Goal: Ask a question

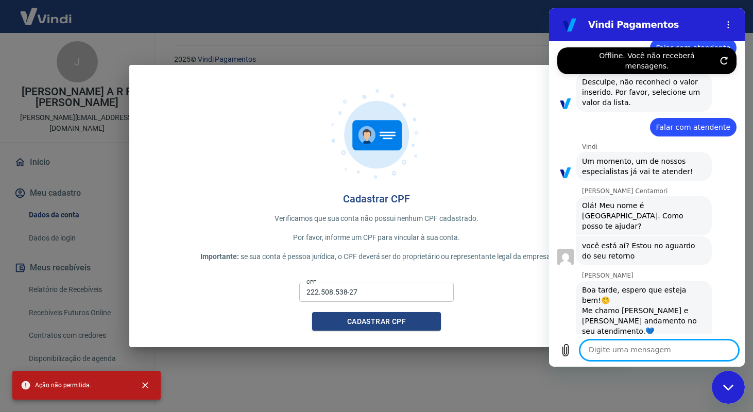
scroll to position [3442, 0]
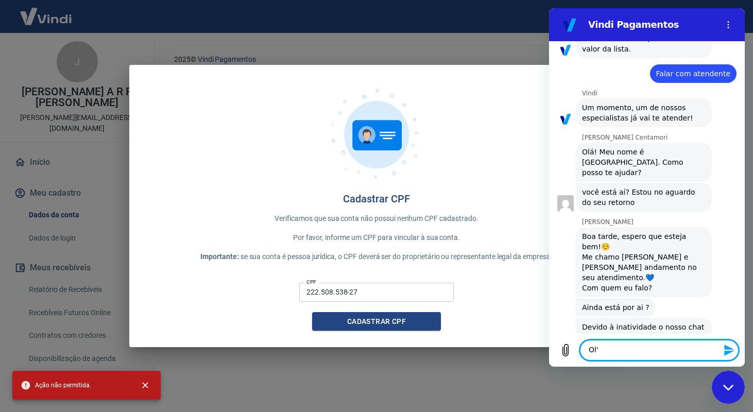
type textarea "Olá"
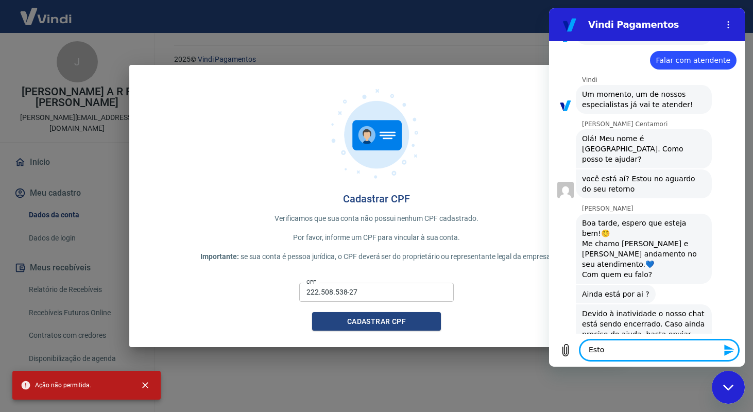
scroll to position [3457, 0]
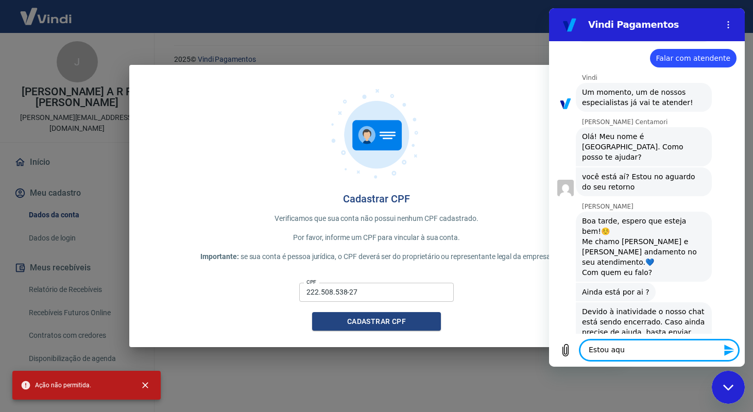
type textarea "Estou aqui"
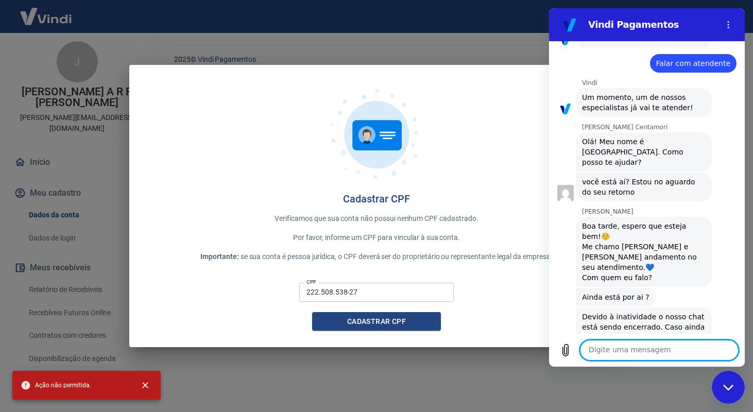
scroll to position [3477, 0]
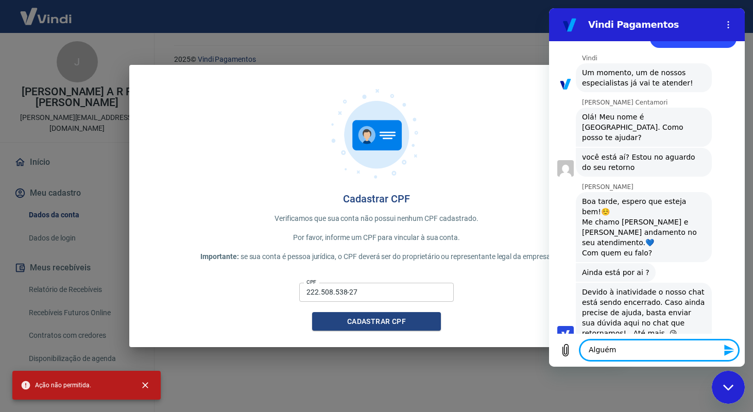
type textarea "Alguém?"
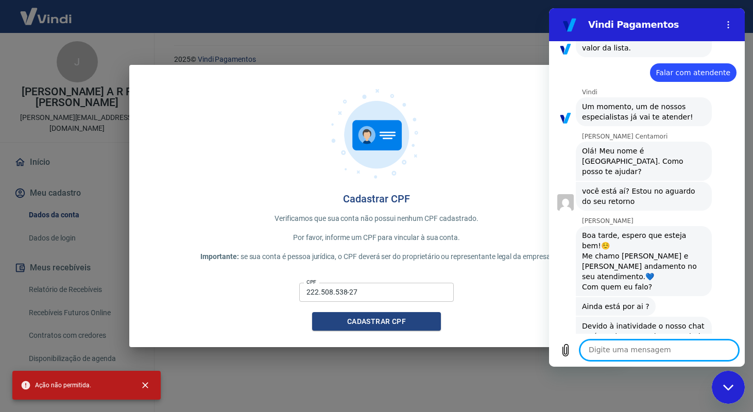
scroll to position [3433, 0]
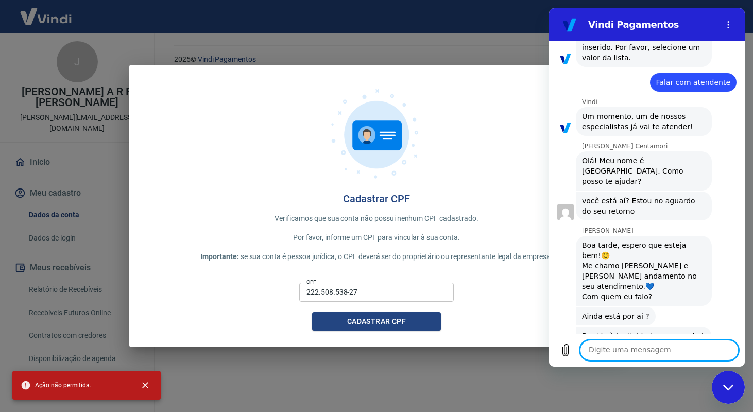
click at [691, 306] on div "Gabrielle Jeronymo diz: Ainda está por ai ?" at bounding box center [651, 316] width 188 height 20
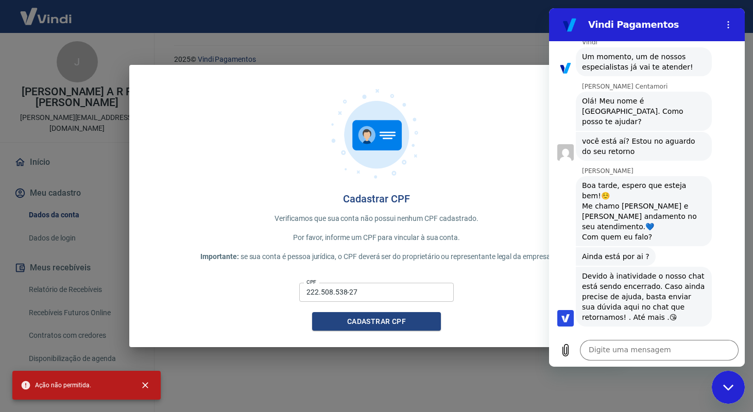
scroll to position [3496, 0]
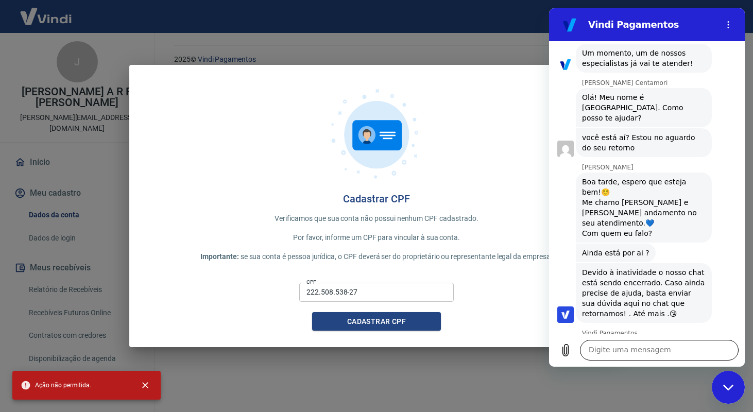
click at [645, 343] on textarea at bounding box center [659, 350] width 159 height 21
type textarea "Falar com atendente"
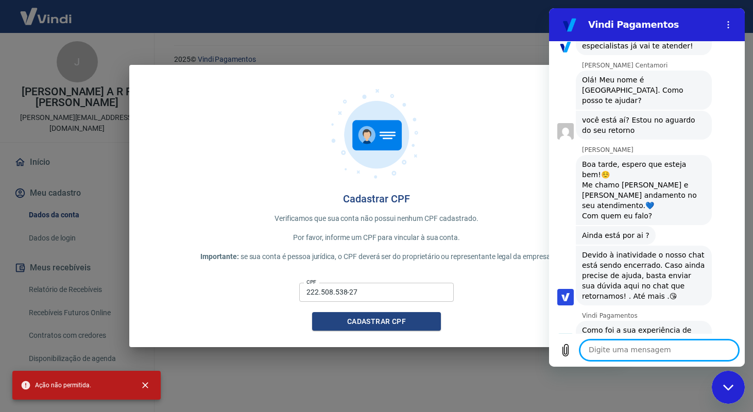
scroll to position [3516, 0]
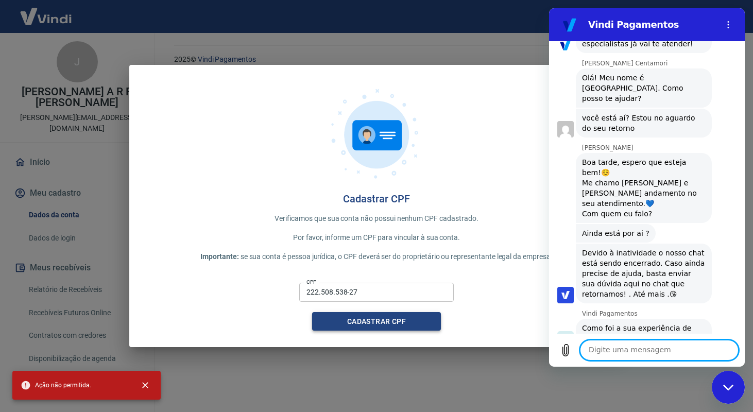
click at [429, 318] on button "Cadastrar CPF" at bounding box center [376, 321] width 129 height 19
click at [724, 372] on div "Fechar janela de mensagens" at bounding box center [728, 387] width 31 height 31
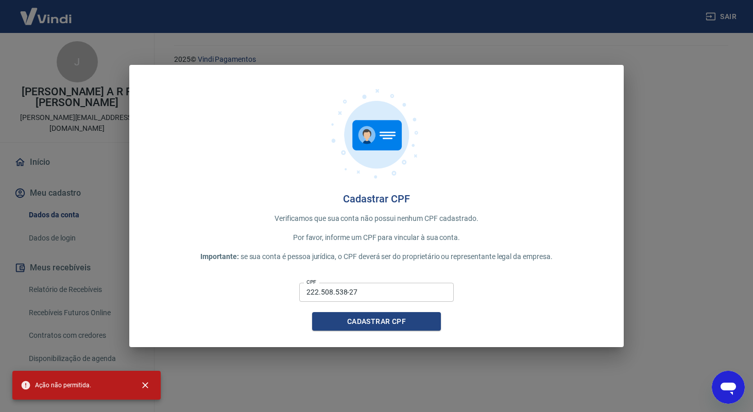
click at [728, 388] on icon "Abrir janela de mensagens" at bounding box center [728, 389] width 15 height 12
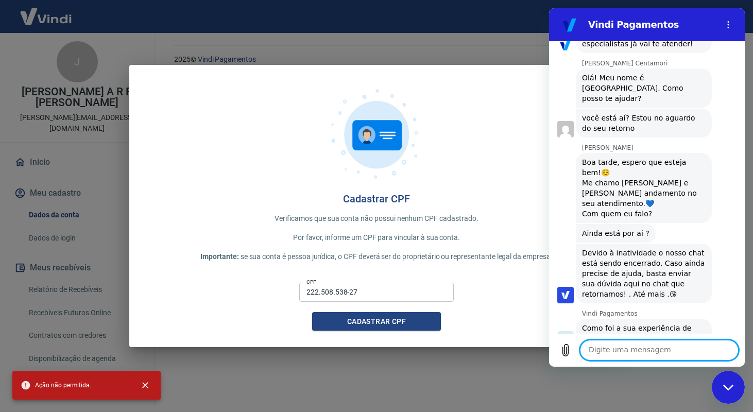
scroll to position [0, 0]
click at [662, 344] on textarea at bounding box center [659, 350] width 159 height 21
click at [733, 18] on button "Menu de opções" at bounding box center [728, 24] width 21 height 21
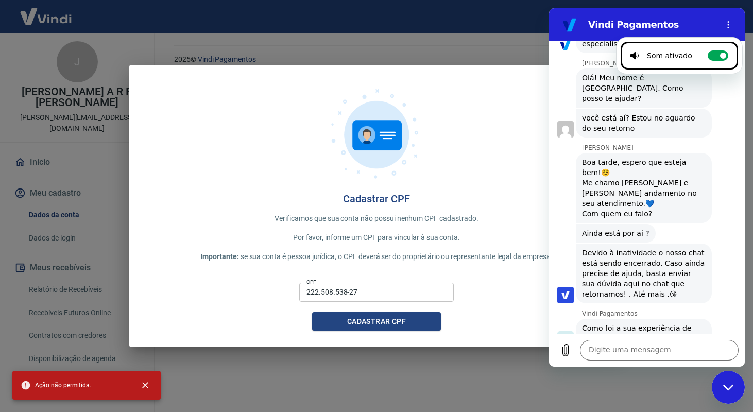
click at [655, 224] on div "22 de setembro às 15:23 diz: Nao consigo cadastrar meu CPF, diz açao nao permit…" at bounding box center [647, 187] width 196 height 293
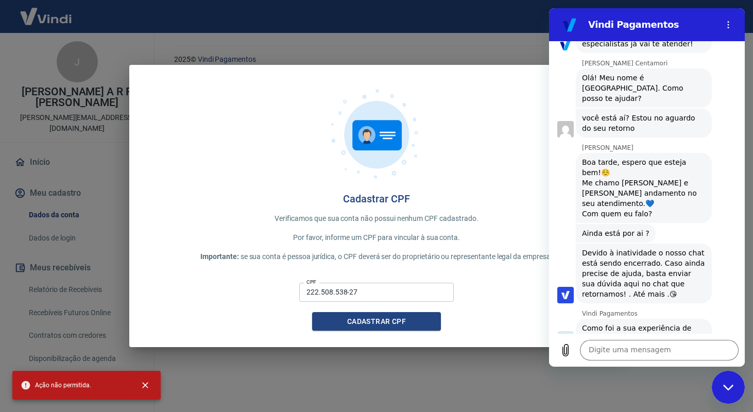
click at [575, 31] on figure at bounding box center [569, 24] width 21 height 21
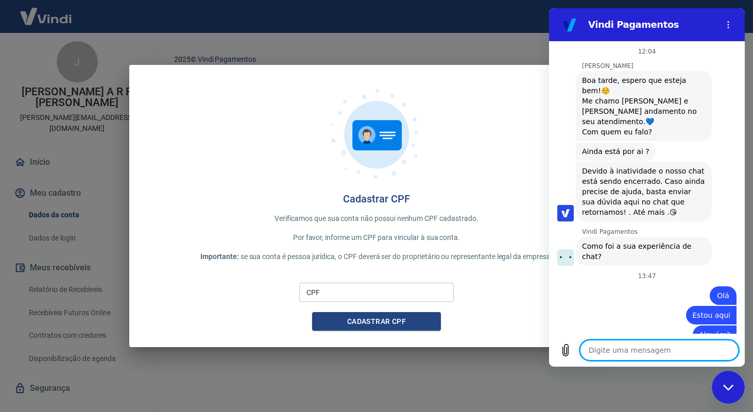
scroll to position [11, 0]
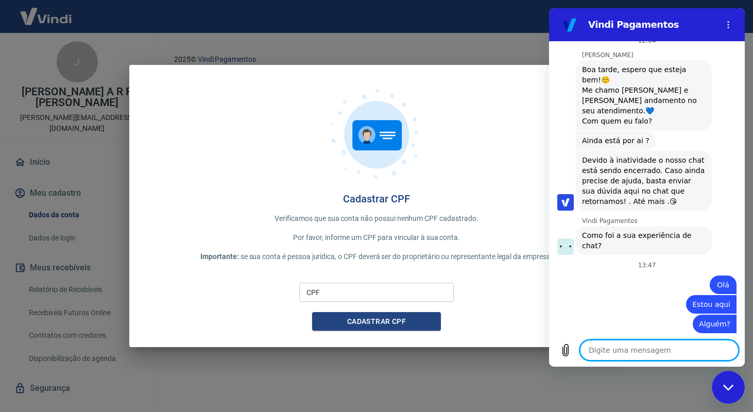
type textarea "O"
type textarea "x"
type textarea "Oi"
type textarea "x"
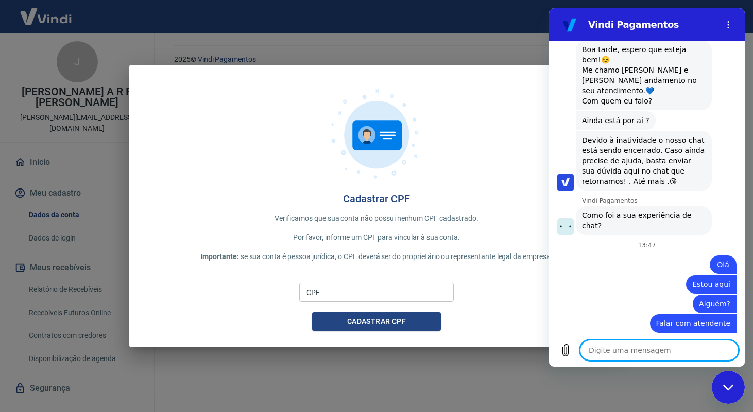
type textarea "x"
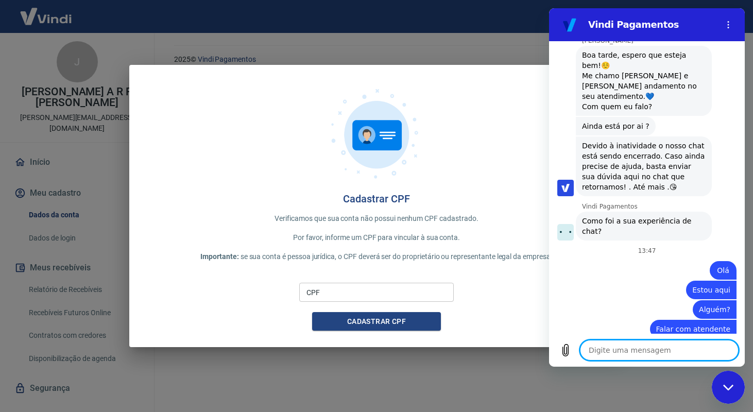
scroll to position [23, 0]
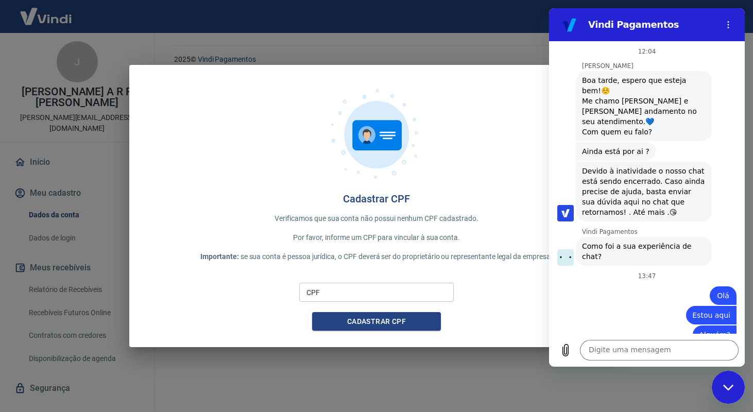
scroll to position [30, 0]
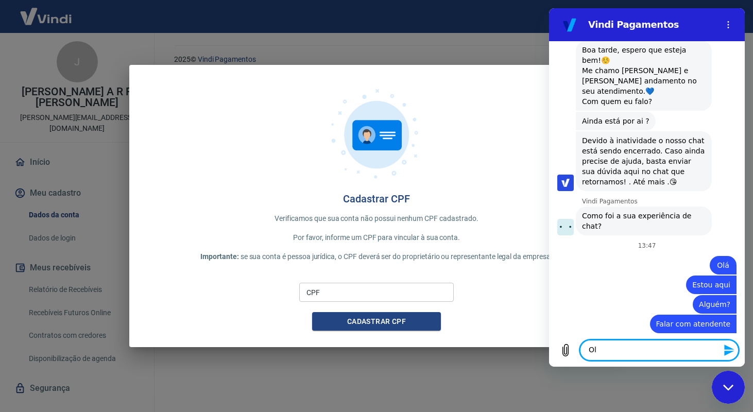
type textarea "[PERSON_NAME]"
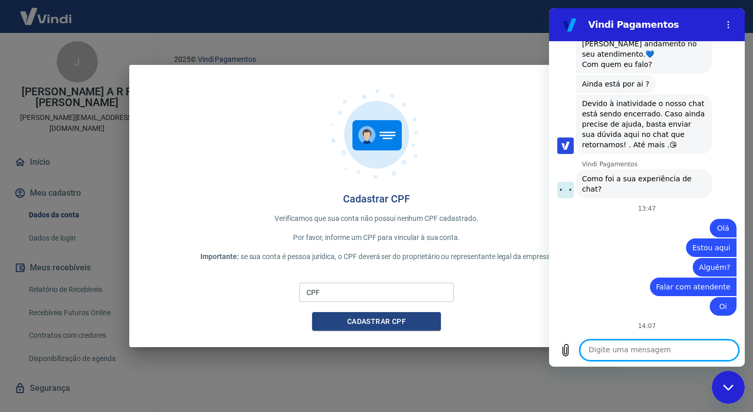
scroll to position [70, 0]
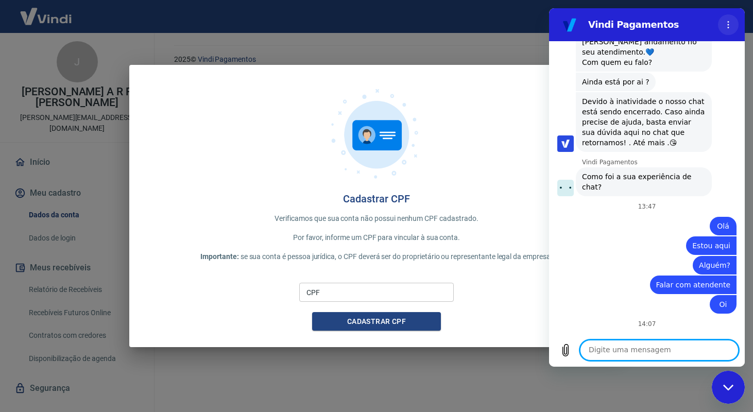
click at [723, 21] on button "Menu de opções" at bounding box center [728, 24] width 21 height 21
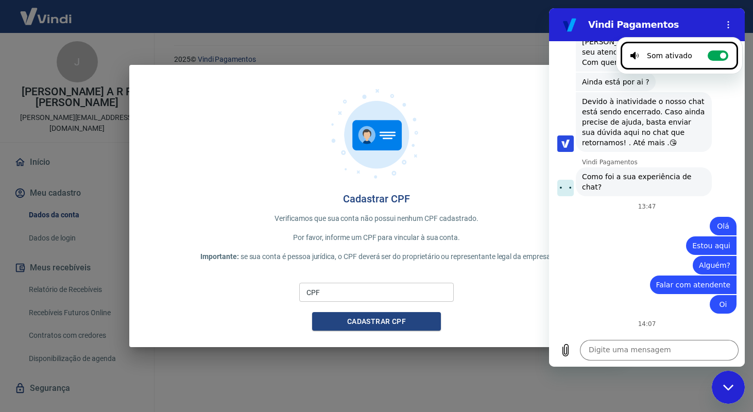
click at [601, 354] on div "Enviado · Agora mesmo" at bounding box center [639, 358] width 181 height 8
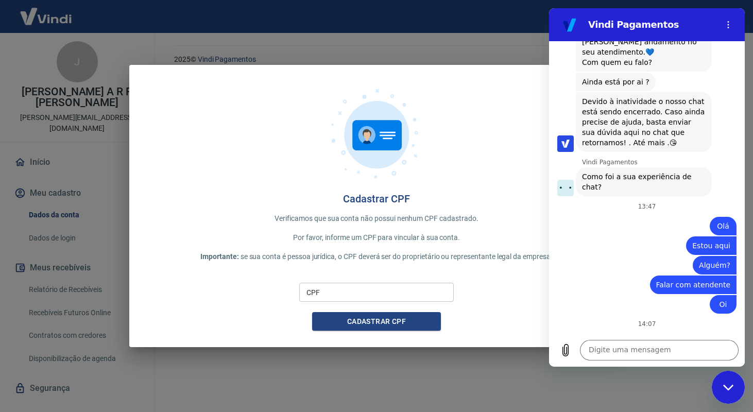
click at [435, 154] on div at bounding box center [377, 136] width 462 height 111
click at [359, 39] on div "Cadastrar CPF Verificamos que sua conta não possui nenhum CPF cadastrado. Por f…" at bounding box center [376, 206] width 753 height 412
click at [721, 382] on div "Fechar janela de mensagens" at bounding box center [728, 387] width 31 height 31
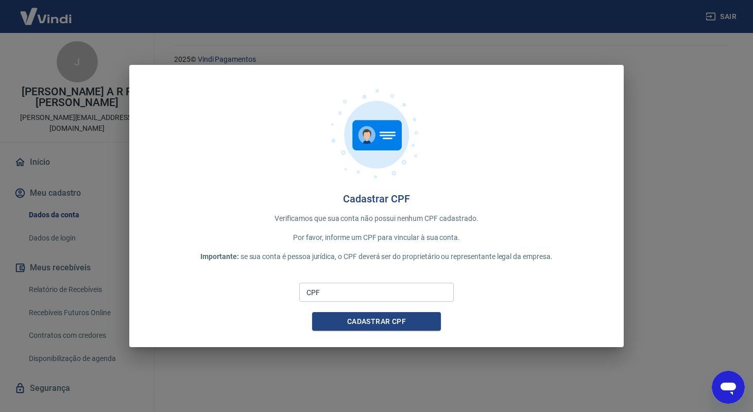
click at [663, 66] on div "Cadastrar CPF Verificamos que sua conta não possui nenhum CPF cadastrado. Por f…" at bounding box center [376, 206] width 753 height 412
click at [714, 24] on div "Cadastrar CPF Verificamos que sua conta não possui nenhum CPF cadastrado. Por f…" at bounding box center [376, 206] width 753 height 412
click at [716, 381] on div "Abrir janela de mensagens" at bounding box center [728, 387] width 31 height 31
click at [716, 383] on div "Fechar janela de mensagens" at bounding box center [728, 387] width 31 height 31
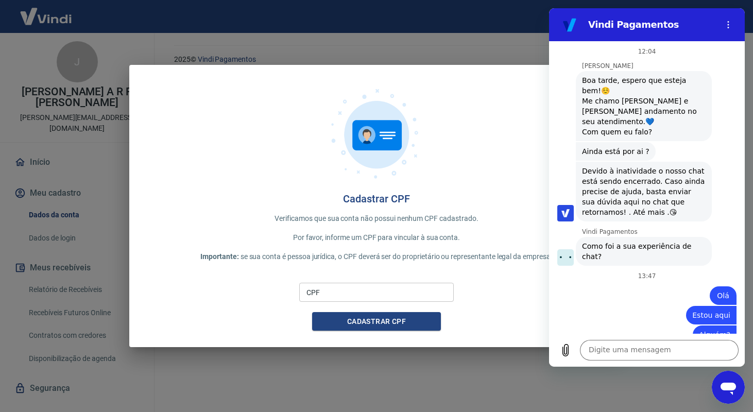
scroll to position [70, 0]
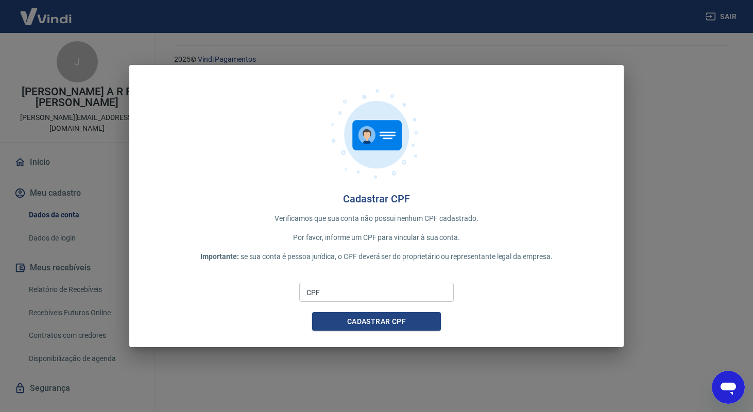
click at [716, 381] on div "Abrir janela de mensagens" at bounding box center [728, 387] width 31 height 31
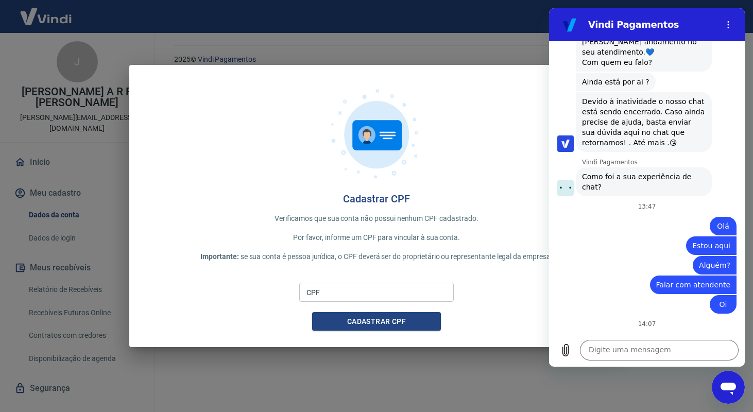
scroll to position [0, 0]
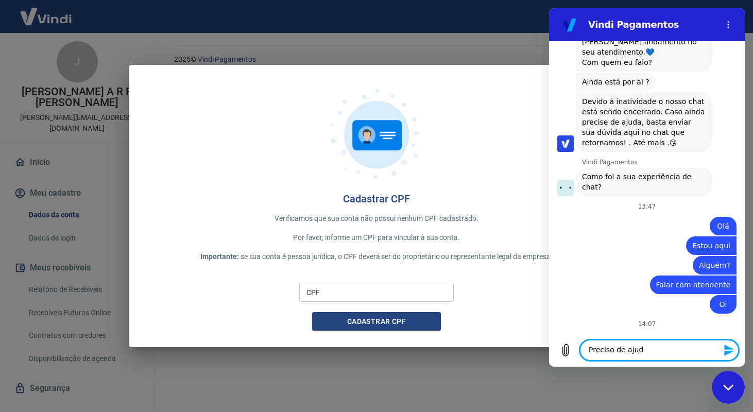
type textarea "Preciso de ajuda"
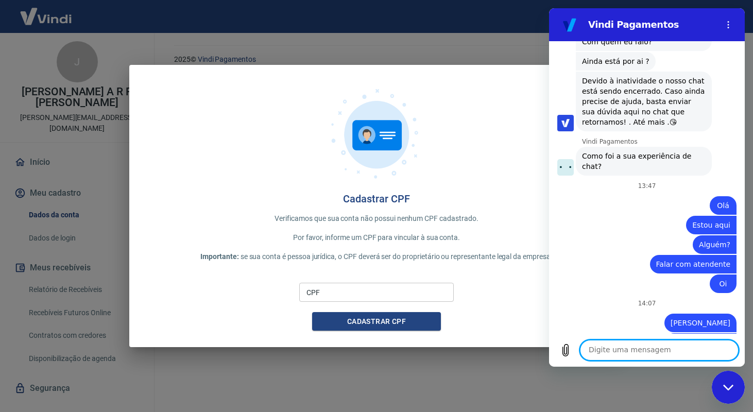
scroll to position [89, 0]
click at [604, 191] on div "Preciso de diz: [PERSON_NAME]" at bounding box center [643, 203] width 188 height 25
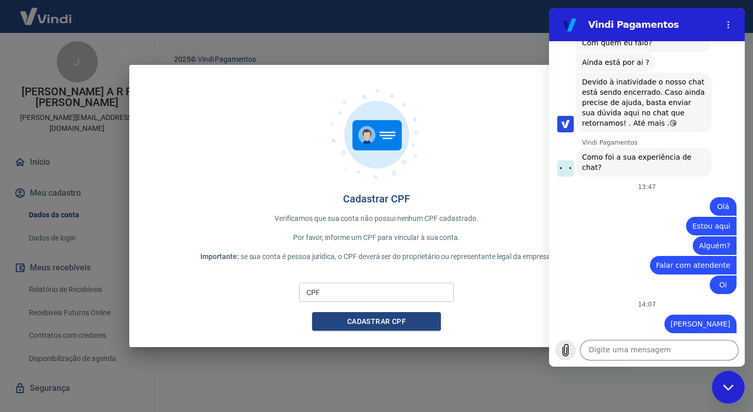
click at [564, 350] on icon "Carregar arquivo" at bounding box center [566, 351] width 6 height 12
click at [730, 31] on button "Menu de opções" at bounding box center [728, 24] width 21 height 21
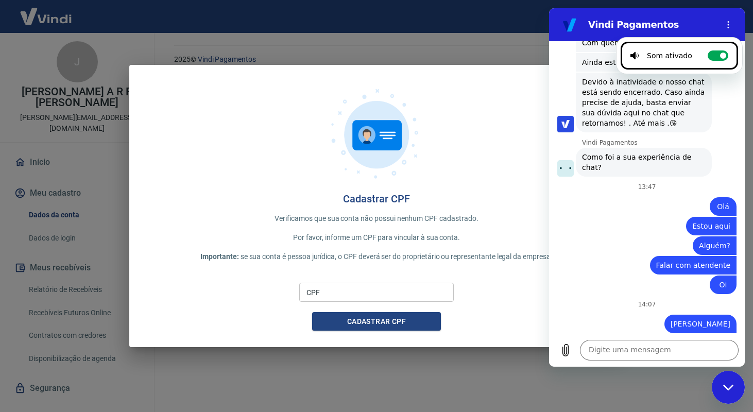
click at [720, 47] on li "Som ativado Alternar notificações sonoras" at bounding box center [679, 56] width 117 height 28
checkbox input "false"
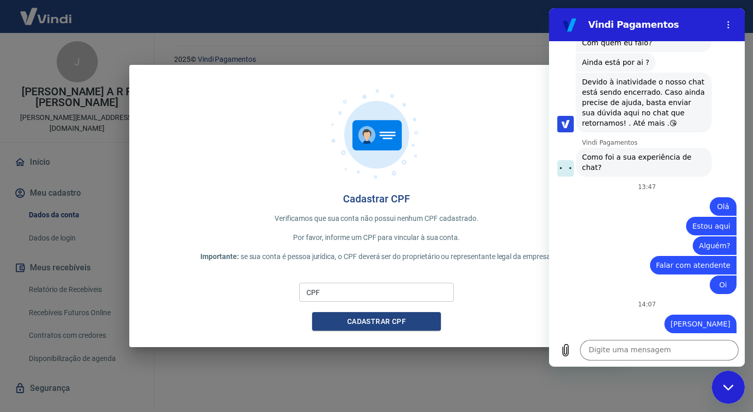
click at [729, 37] on section "Vindi Pagamentos" at bounding box center [647, 24] width 196 height 33
click at [729, 32] on button "Menu de opções" at bounding box center [728, 24] width 21 height 21
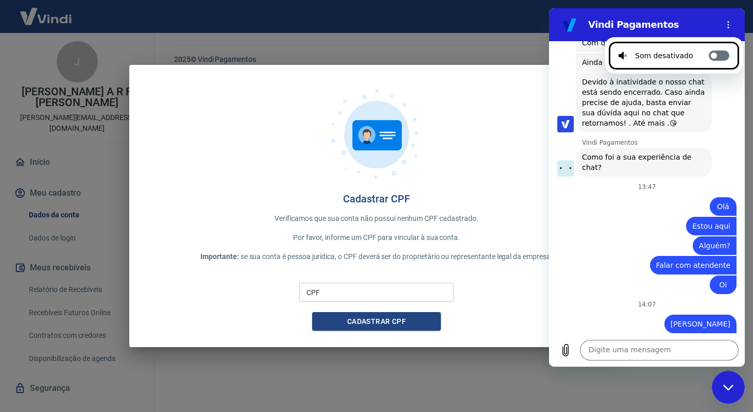
click at [711, 55] on circle at bounding box center [714, 56] width 6 height 6
click at [711, 55] on input "Alternar notificações sonoras" at bounding box center [719, 55] width 21 height 10
checkbox input "true"
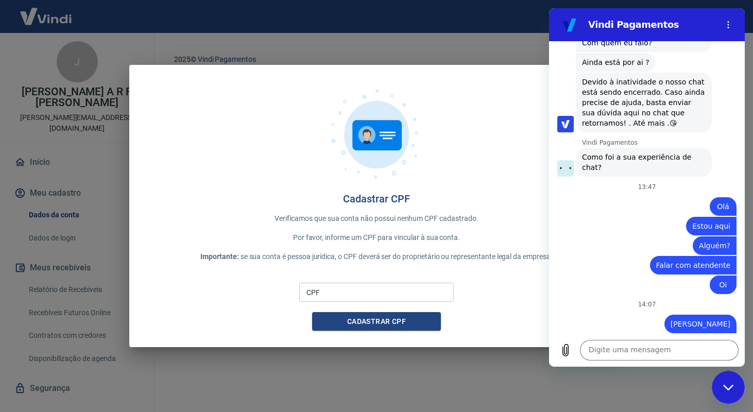
click at [711, 72] on div "[PERSON_NAME] diz: Devido à inatividade o nosso chat está sendo encerrado. Caso…" at bounding box center [651, 102] width 188 height 61
click at [731, 27] on icon "Menu de opções" at bounding box center [728, 25] width 8 height 8
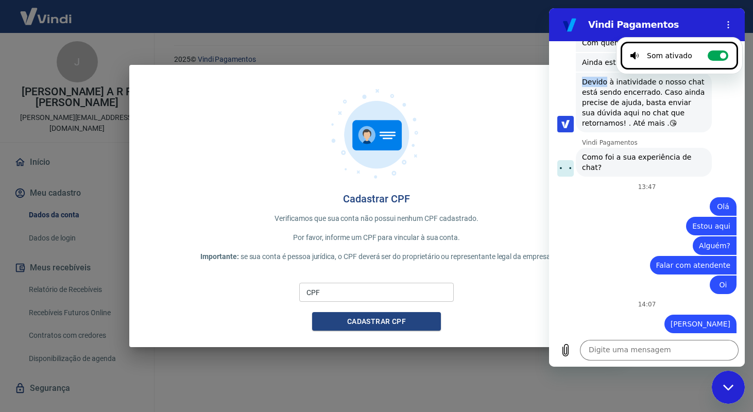
click at [718, 47] on li "Som ativado Alternar notificações sonoras" at bounding box center [679, 56] width 117 height 28
checkbox input "false"
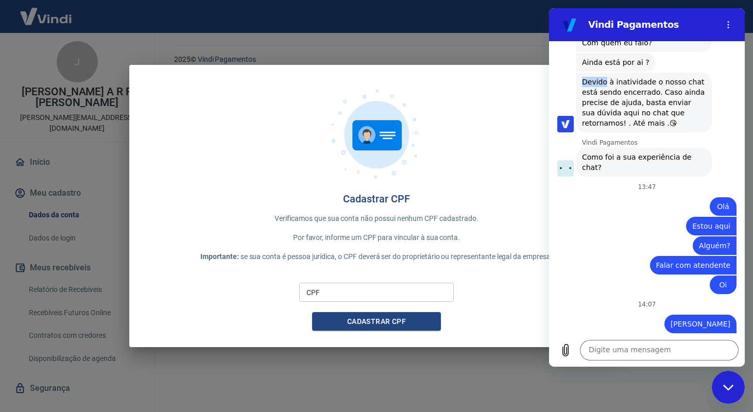
click at [689, 77] on span "Devido à inatividade o nosso chat está sendo encerrado. Caso ainda precise de a…" at bounding box center [644, 103] width 124 height 52
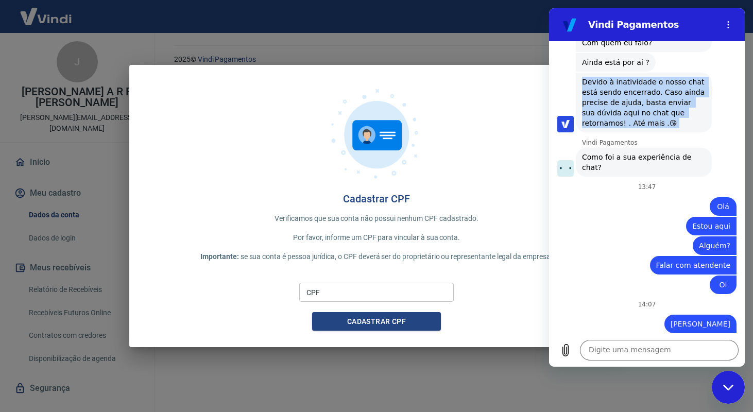
click at [689, 77] on span "Devido à inatividade o nosso chat está sendo encerrado. Caso ainda precise de a…" at bounding box center [644, 103] width 124 height 52
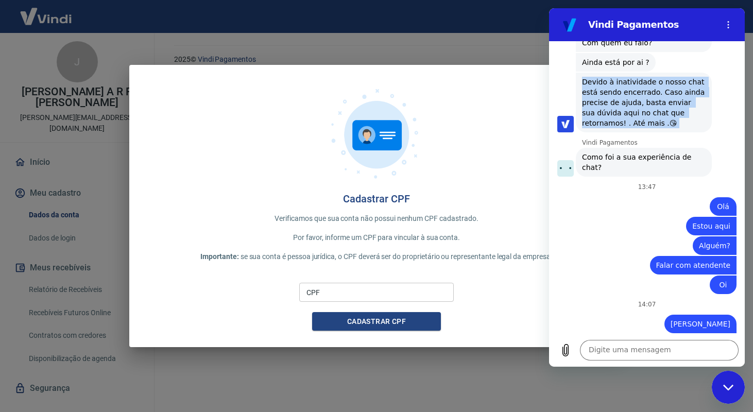
click at [689, 77] on span "Devido à inatividade o nosso chat está sendo encerrado. Caso ainda precise de a…" at bounding box center [644, 103] width 124 height 52
click at [668, 96] on span "Devido à inatividade o nosso chat está sendo encerrado. Caso ainda precise de a…" at bounding box center [644, 103] width 124 height 52
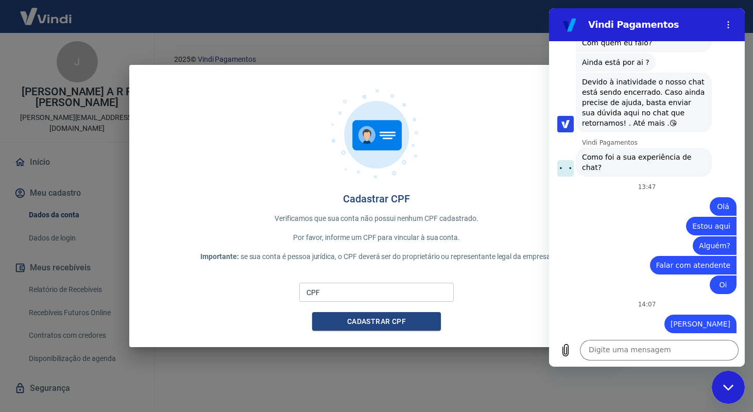
click at [660, 87] on span "Devido à inatividade o nosso chat está sendo encerrado. Caso ainda precise de a…" at bounding box center [644, 103] width 124 height 52
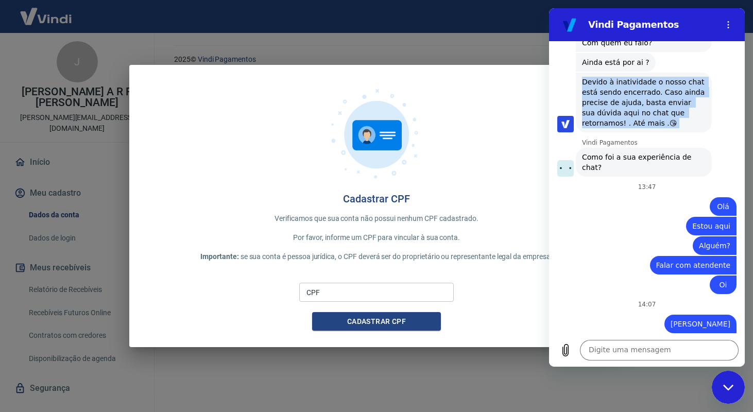
click at [660, 87] on span "Devido à inatividade o nosso chat está sendo encerrado. Caso ainda precise de a…" at bounding box center [644, 103] width 124 height 52
click at [665, 95] on span "Devido à inatividade o nosso chat está sendo encerrado. Caso ainda precise de a…" at bounding box center [644, 103] width 124 height 52
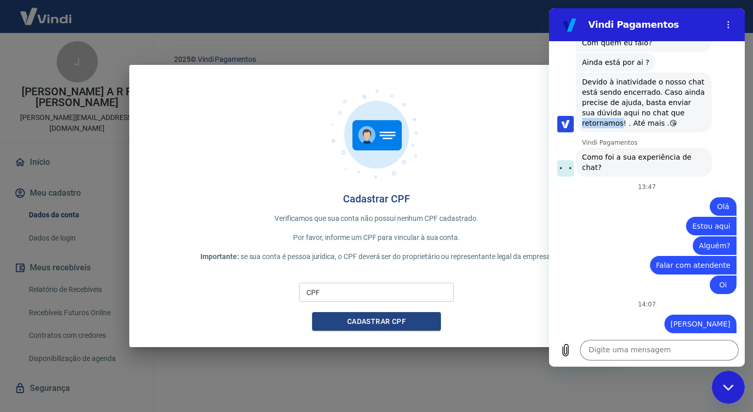
click at [665, 95] on span "Devido à inatividade o nosso chat está sendo encerrado. Caso ainda precise de a…" at bounding box center [644, 103] width 124 height 52
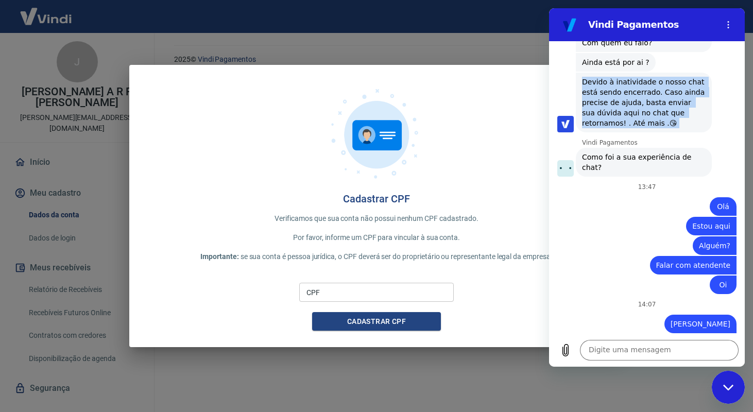
click at [665, 95] on span "Devido à inatividade o nosso chat está sendo encerrado. Caso ainda precise de a…" at bounding box center [644, 103] width 124 height 52
click at [660, 98] on span "Devido à inatividade o nosso chat está sendo encerrado. Caso ainda precise de a…" at bounding box center [644, 103] width 124 height 52
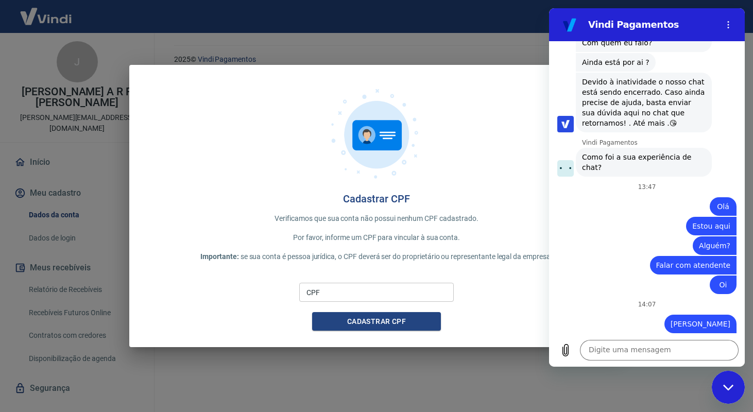
click at [670, 88] on span "Devido à inatividade o nosso chat está sendo encerrado. Caso ainda precise de a…" at bounding box center [644, 103] width 124 height 52
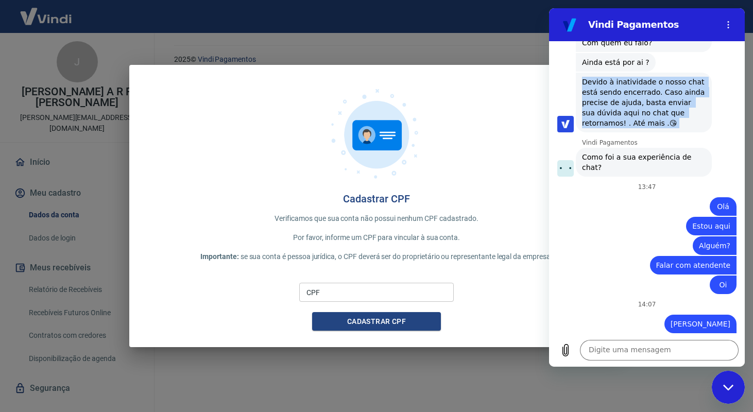
click at [670, 88] on span "Devido à inatividade o nosso chat está sendo encerrado. Caso ainda precise de a…" at bounding box center [644, 103] width 124 height 52
click at [657, 104] on span "Devido à inatividade o nosso chat está sendo encerrado. Caso ainda precise de a…" at bounding box center [644, 103] width 124 height 52
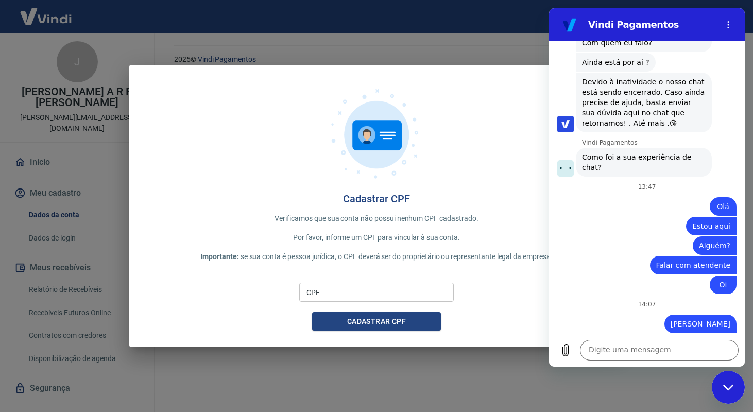
click at [657, 104] on span "Devido à inatividade o nosso chat está sendo encerrado. Caso ainda precise de a…" at bounding box center [644, 103] width 124 height 52
click at [674, 86] on span "Devido à inatividade o nosso chat está sendo encerrado. Caso ainda precise de a…" at bounding box center [644, 103] width 124 height 52
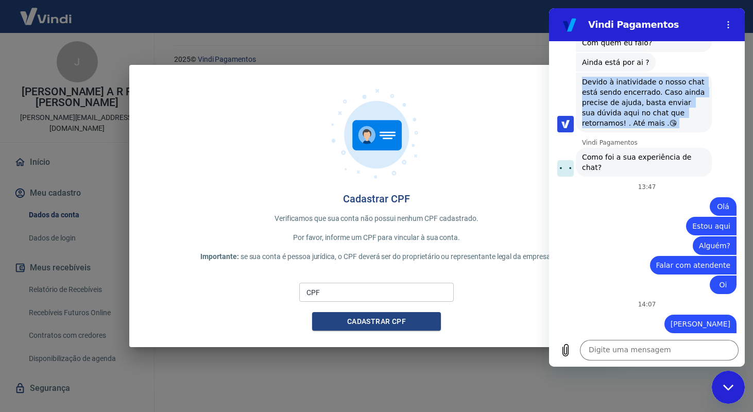
click at [657, 107] on span "Devido à inatividade o nosso chat está sendo encerrado. Caso ainda precise de a…" at bounding box center [644, 103] width 124 height 52
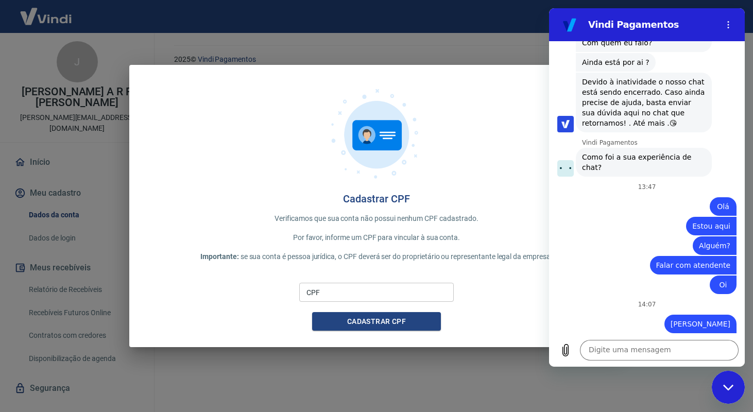
click at [681, 79] on span "Devido à inatividade o nosso chat está sendo encerrado. Caso ainda precise de a…" at bounding box center [644, 103] width 124 height 52
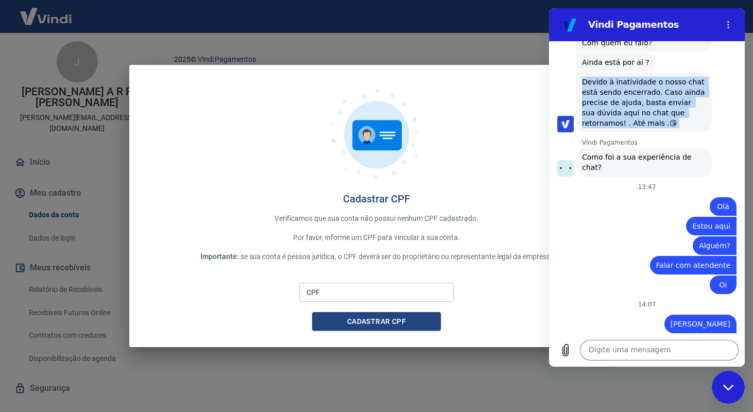
click at [681, 79] on span "Devido à inatividade o nosso chat está sendo encerrado. Caso ainda precise de a…" at bounding box center [644, 103] width 124 height 52
click at [657, 102] on span "Devido à inatividade o nosso chat está sendo encerrado. Caso ainda precise de a…" at bounding box center [644, 103] width 124 height 52
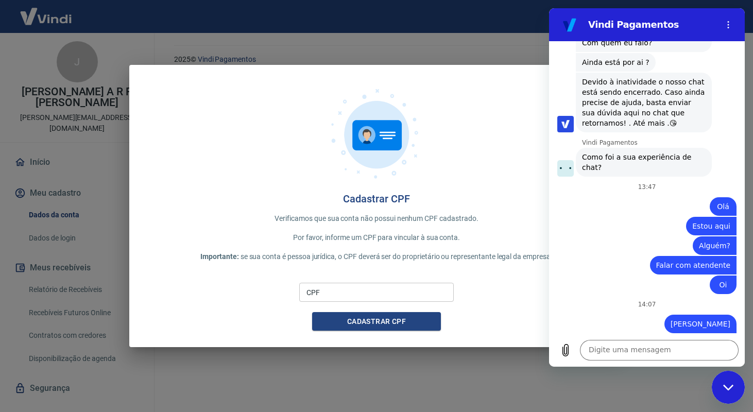
click at [673, 87] on span "Devido à inatividade o nosso chat está sendo encerrado. Caso ainda precise de a…" at bounding box center [644, 103] width 124 height 52
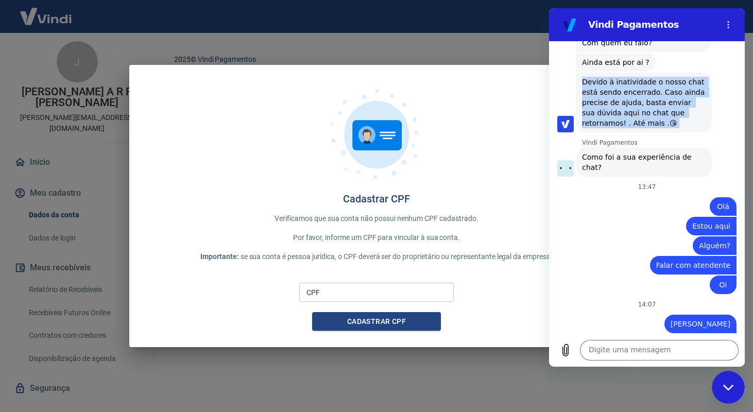
click at [658, 105] on span "Devido à inatividade o nosso chat está sendo encerrado. Caso ainda precise de a…" at bounding box center [644, 103] width 124 height 52
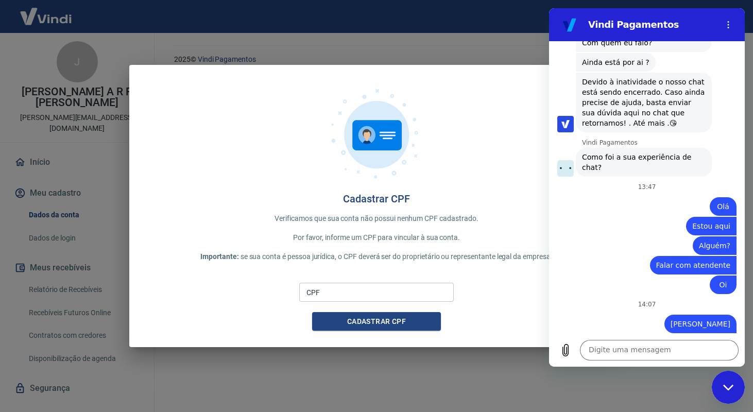
click at [683, 88] on span "Devido à inatividade o nosso chat está sendo encerrado. Caso ainda precise de a…" at bounding box center [644, 103] width 124 height 52
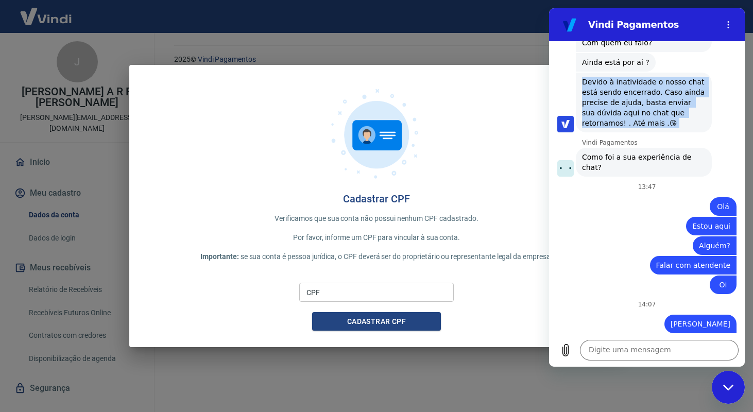
click at [662, 106] on span "Devido à inatividade o nosso chat está sendo encerrado. Caso ainda precise de a…" at bounding box center [644, 103] width 124 height 52
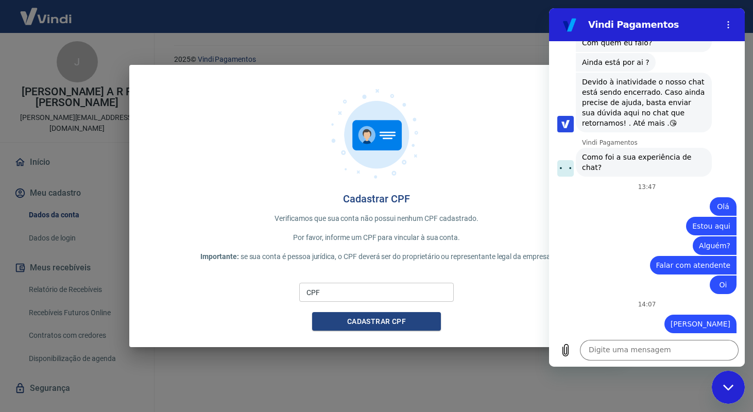
click at [674, 94] on span "Devido à inatividade o nosso chat está sendo encerrado. Caso ainda precise de a…" at bounding box center [644, 103] width 124 height 52
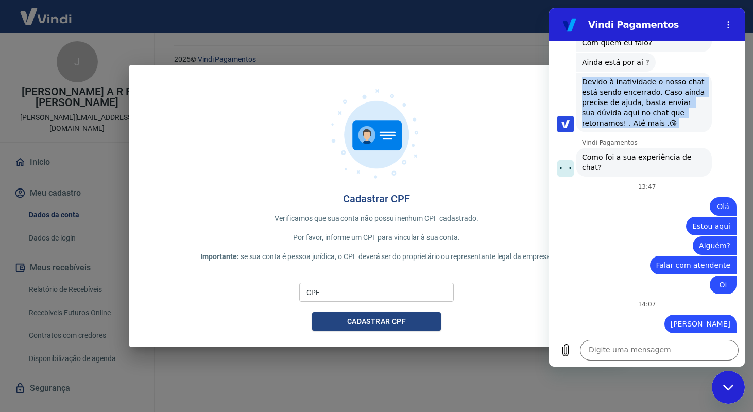
click at [653, 111] on div "[PERSON_NAME] diz: Devido à inatividade o nosso chat está sendo encerrado. Caso…" at bounding box center [644, 103] width 136 height 60
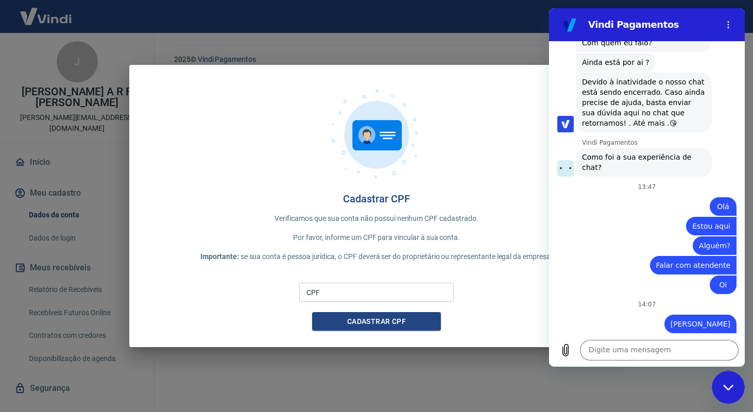
click at [669, 85] on span "Devido à inatividade o nosso chat está sendo encerrado. Caso ainda precise de a…" at bounding box center [644, 103] width 124 height 52
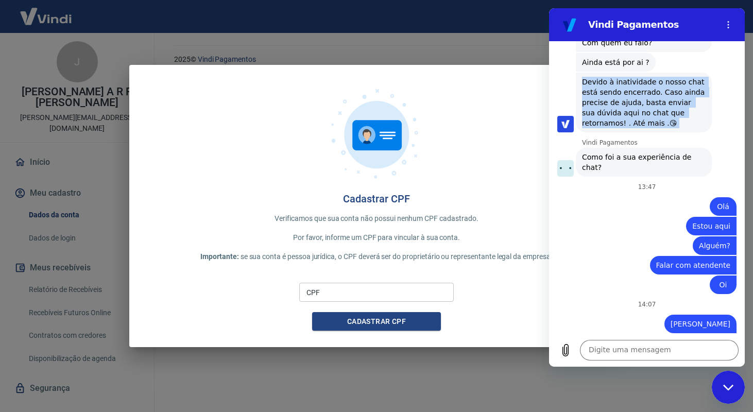
click at [652, 108] on div "[PERSON_NAME] diz: Devido à inatividade o nosso chat está sendo encerrado. Caso…" at bounding box center [644, 103] width 136 height 60
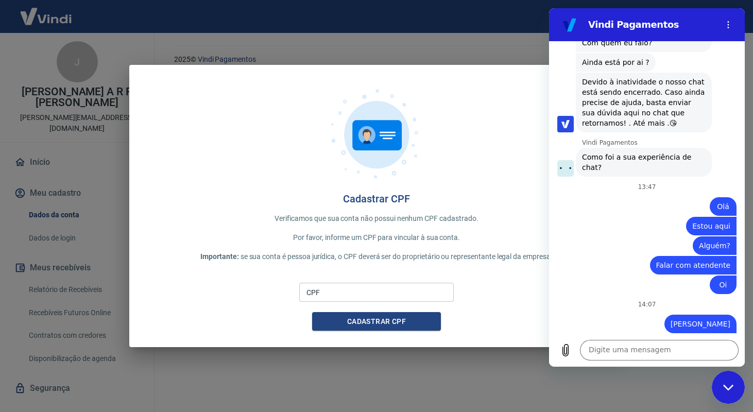
click at [539, 141] on div at bounding box center [377, 136] width 462 height 111
click at [719, 380] on div "Fechar janela de mensagens" at bounding box center [728, 387] width 31 height 31
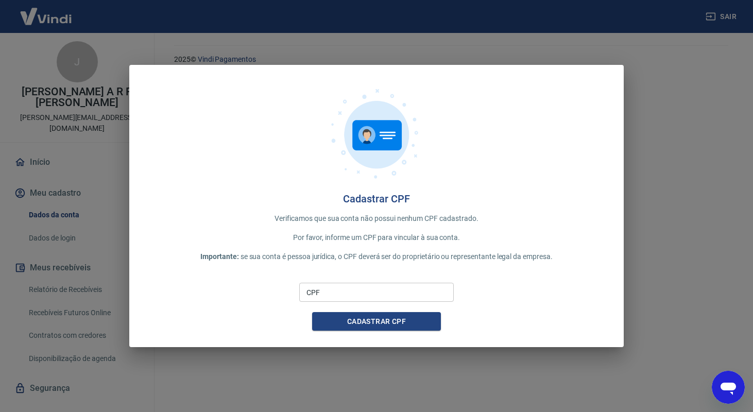
click at [613, 114] on div "Cadastrar CPF Verificamos que sua conta não possui nenhum CPF cadastrado. Por f…" at bounding box center [376, 206] width 495 height 283
click at [720, 389] on icon "Abrir janela de mensagens" at bounding box center [728, 387] width 19 height 19
